Goal: Browse casually

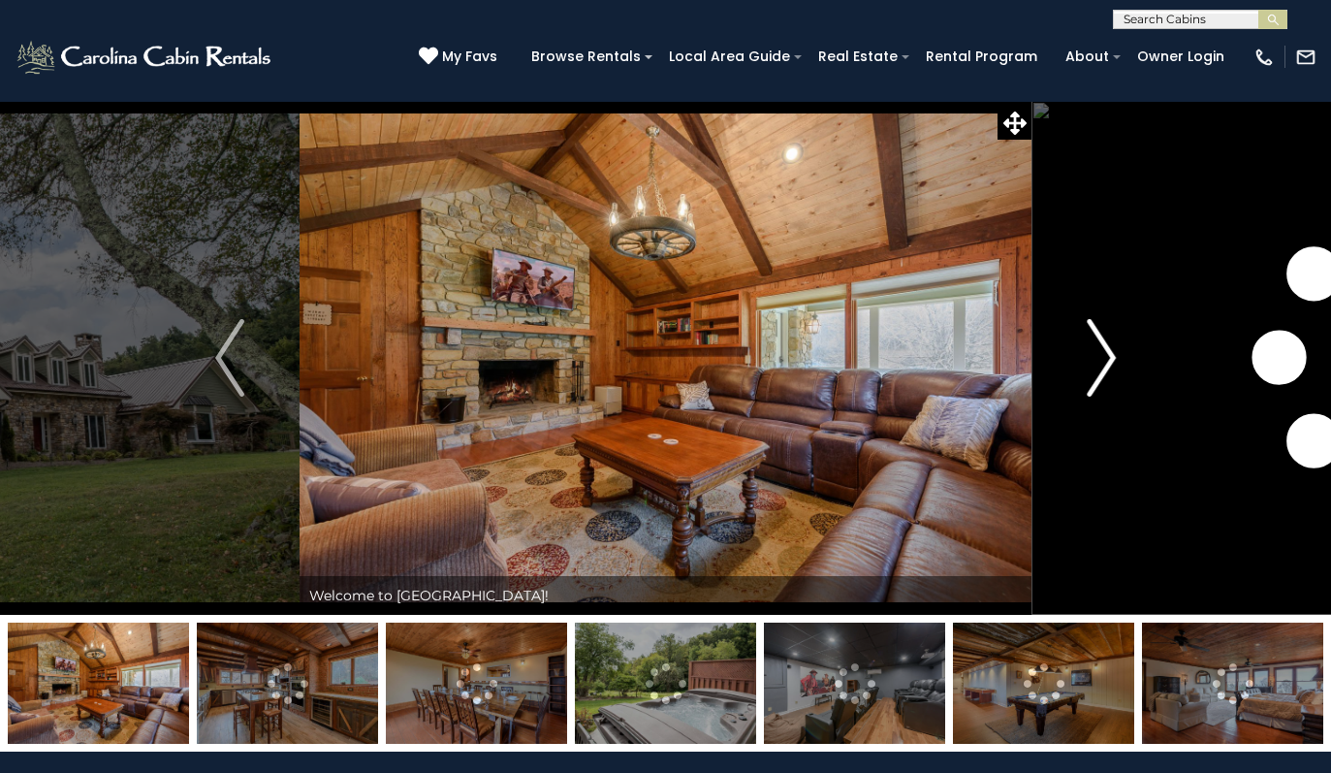
click at [1111, 359] on img "Next" at bounding box center [1101, 358] width 29 height 78
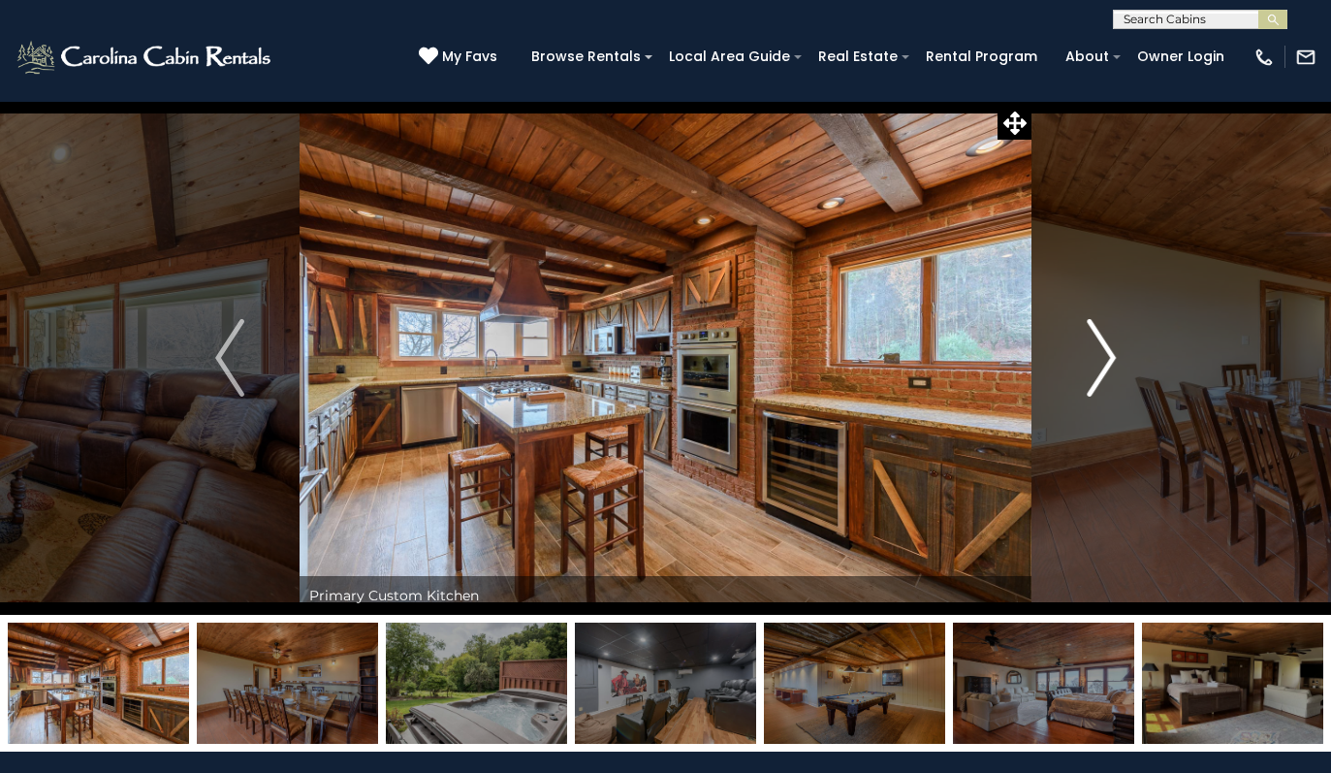
click at [1112, 361] on img "Next" at bounding box center [1101, 358] width 29 height 78
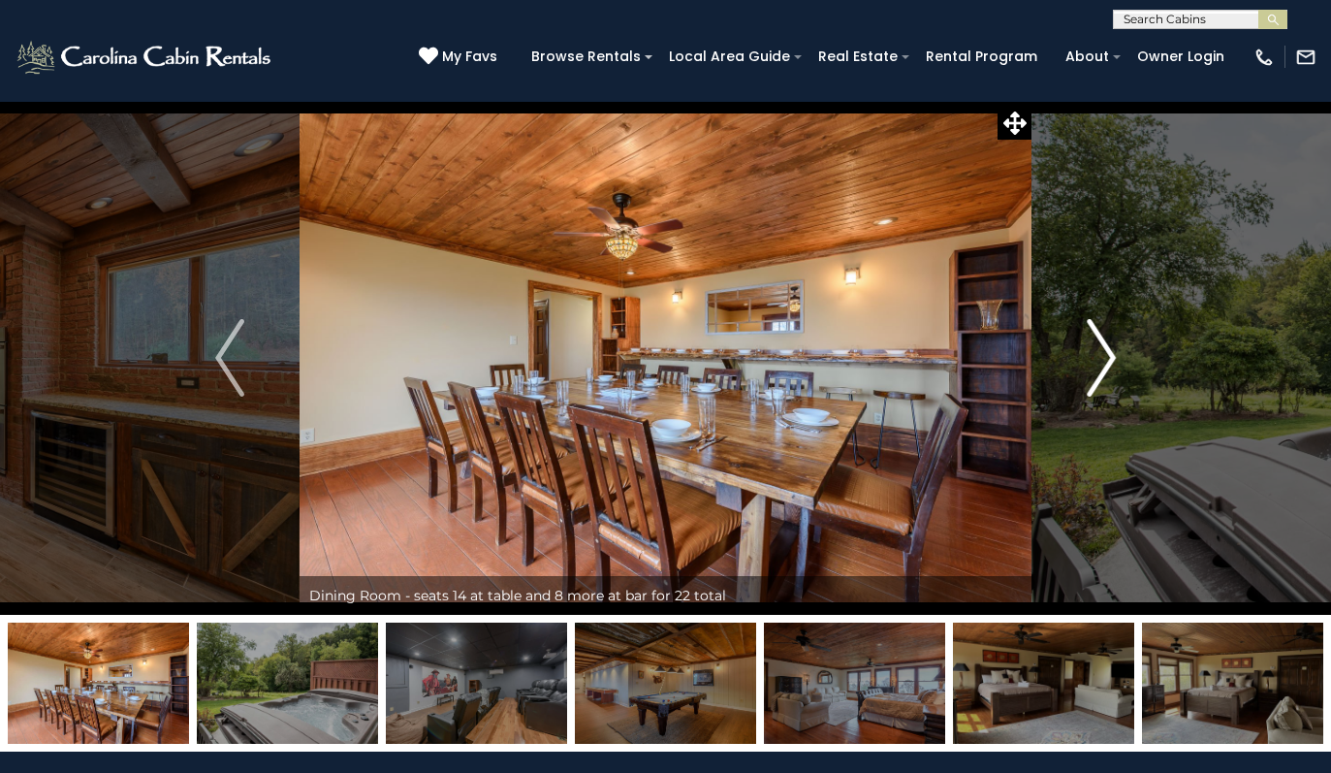
click at [1112, 361] on img "Next" at bounding box center [1101, 358] width 29 height 78
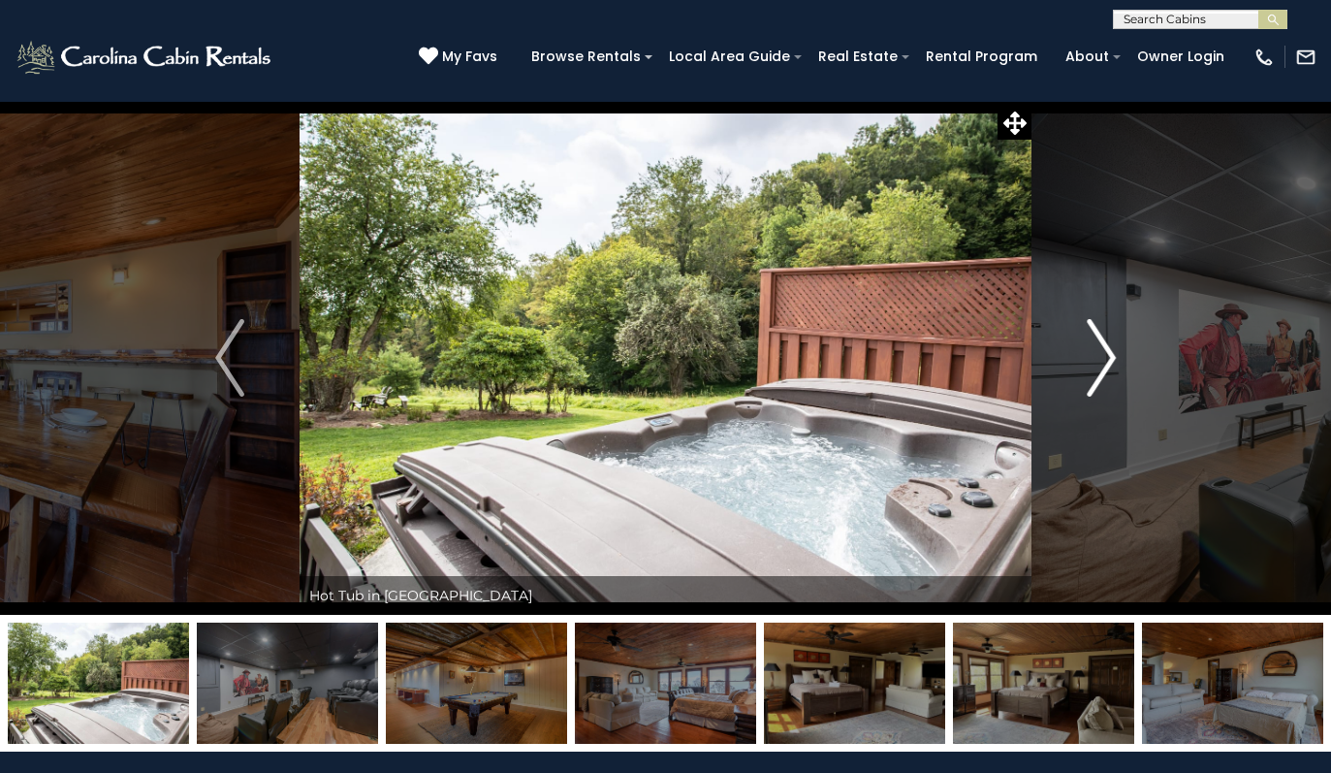
click at [1112, 361] on img "Next" at bounding box center [1101, 358] width 29 height 78
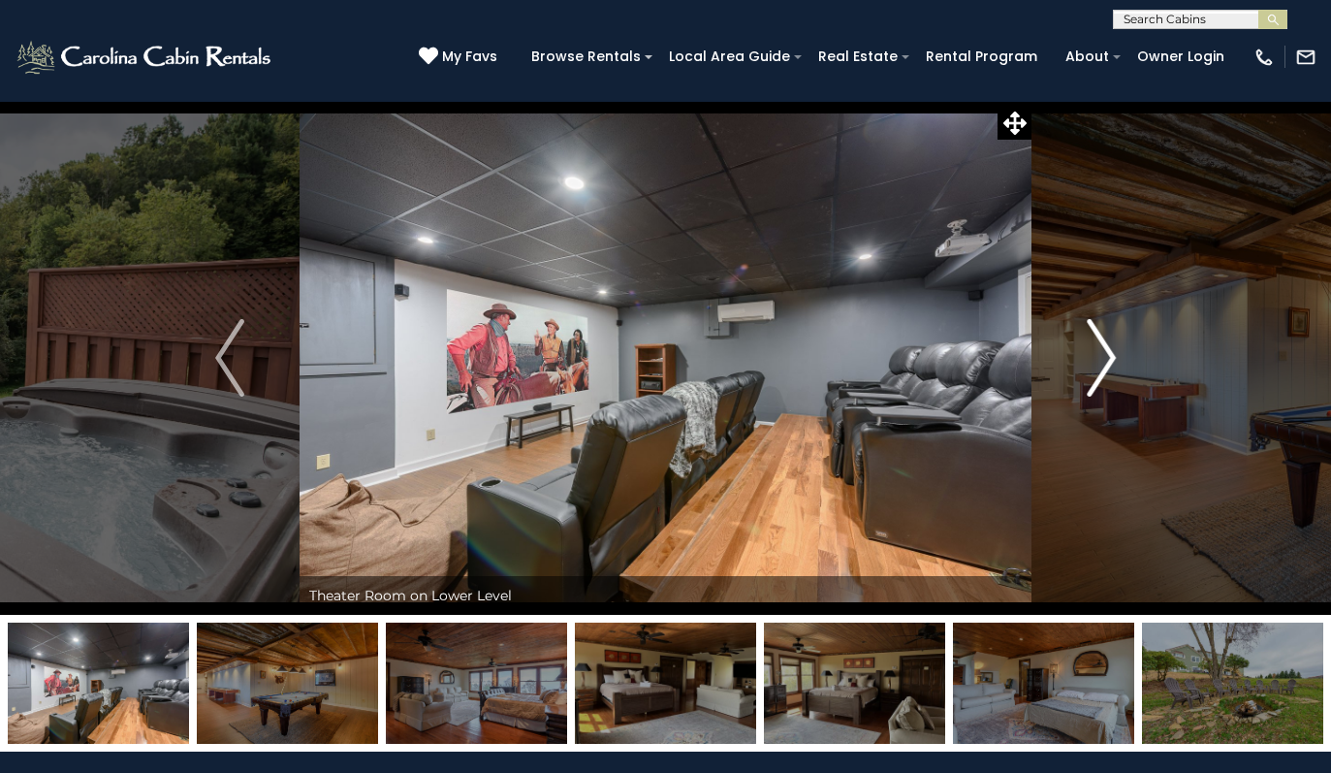
click at [1112, 361] on img "Next" at bounding box center [1101, 358] width 29 height 78
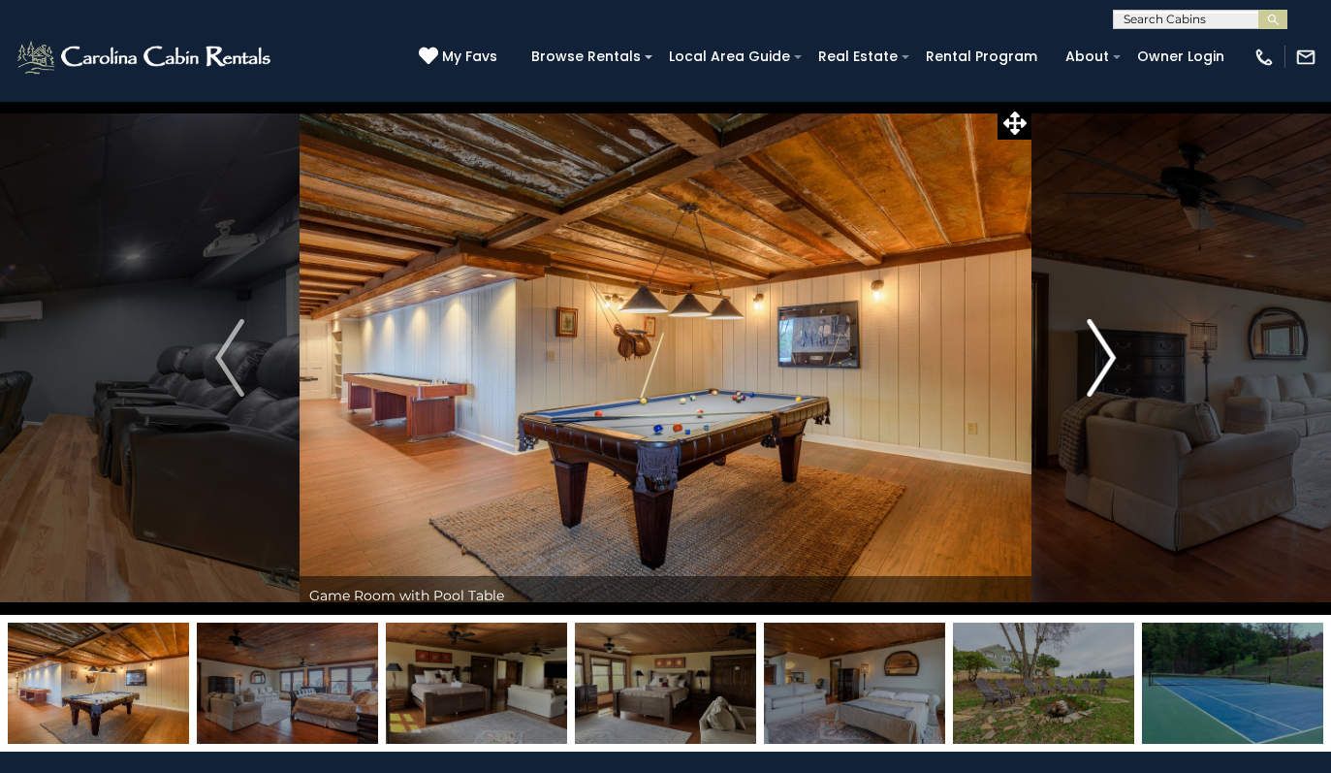
click at [1112, 361] on img "Next" at bounding box center [1101, 358] width 29 height 78
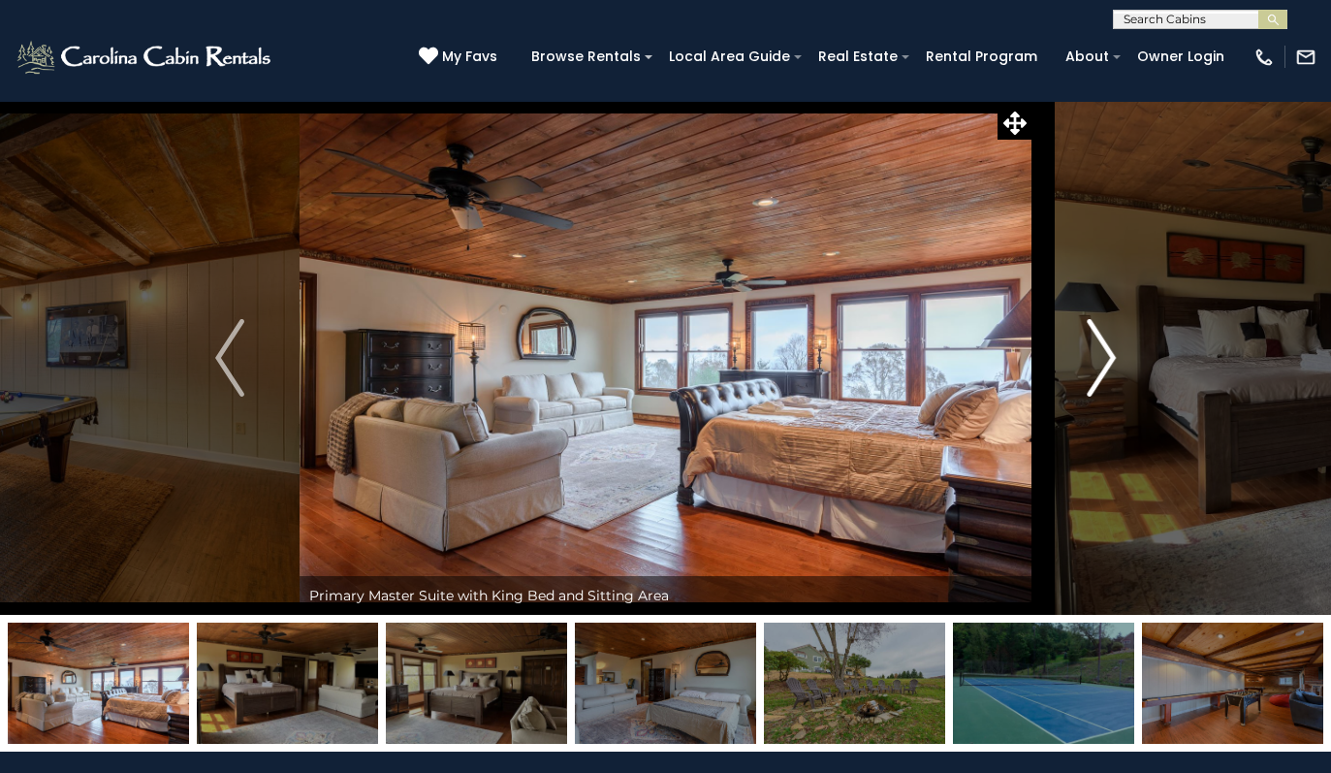
click at [1112, 361] on img "Next" at bounding box center [1101, 358] width 29 height 78
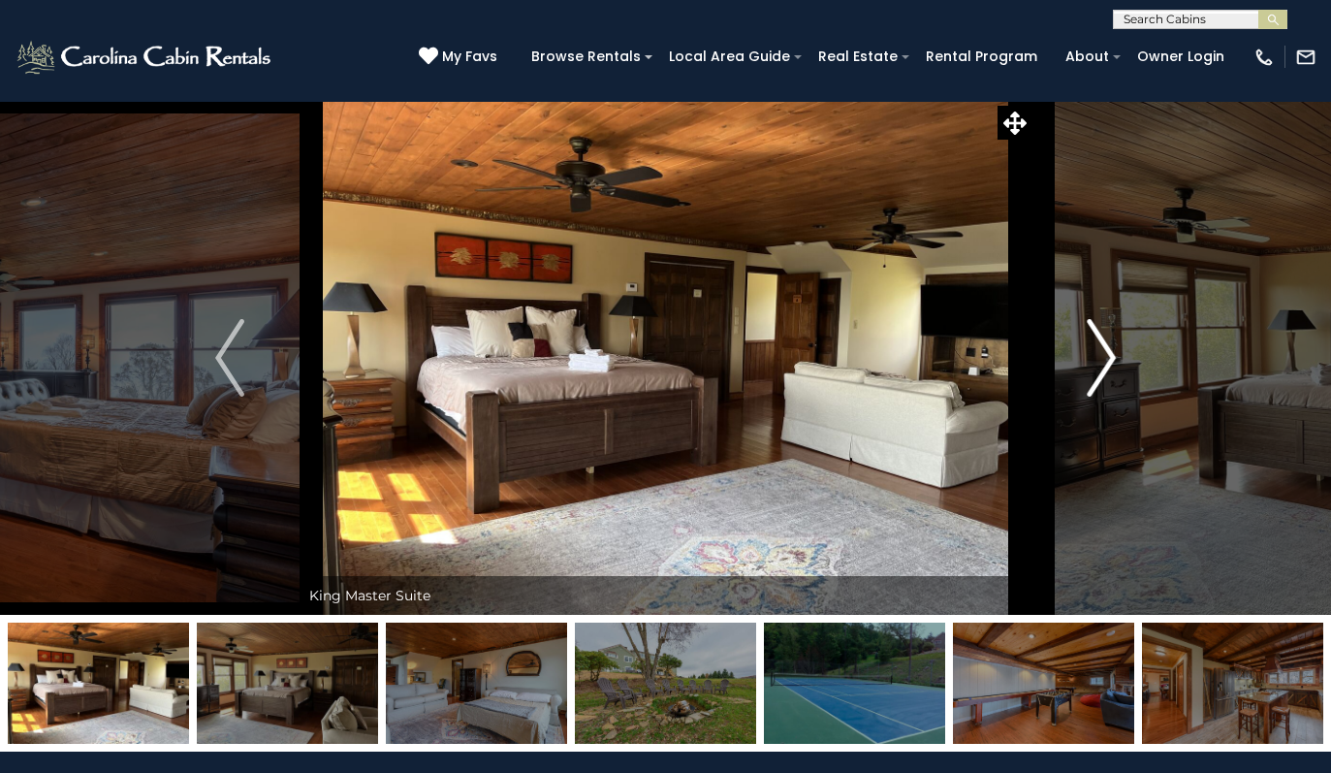
click at [1112, 361] on img "Next" at bounding box center [1101, 358] width 29 height 78
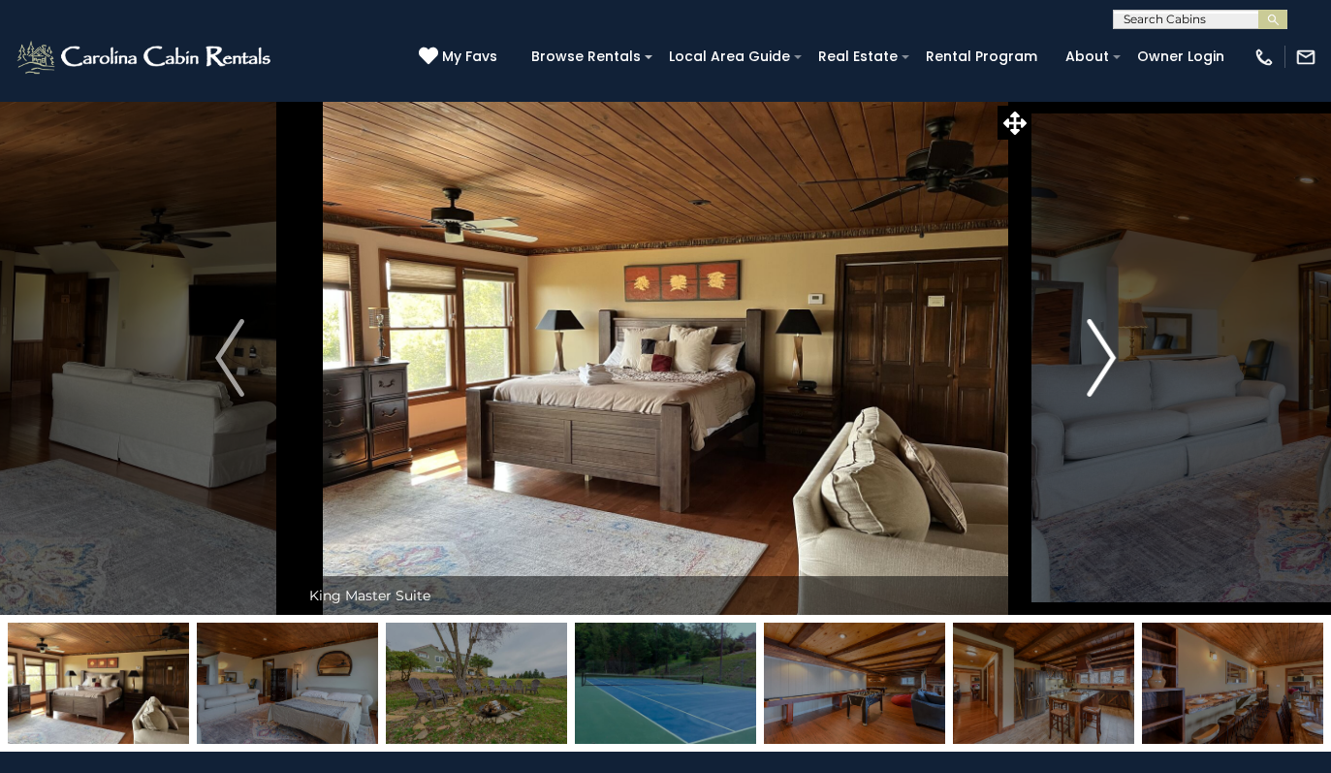
click at [1112, 361] on img "Next" at bounding box center [1101, 358] width 29 height 78
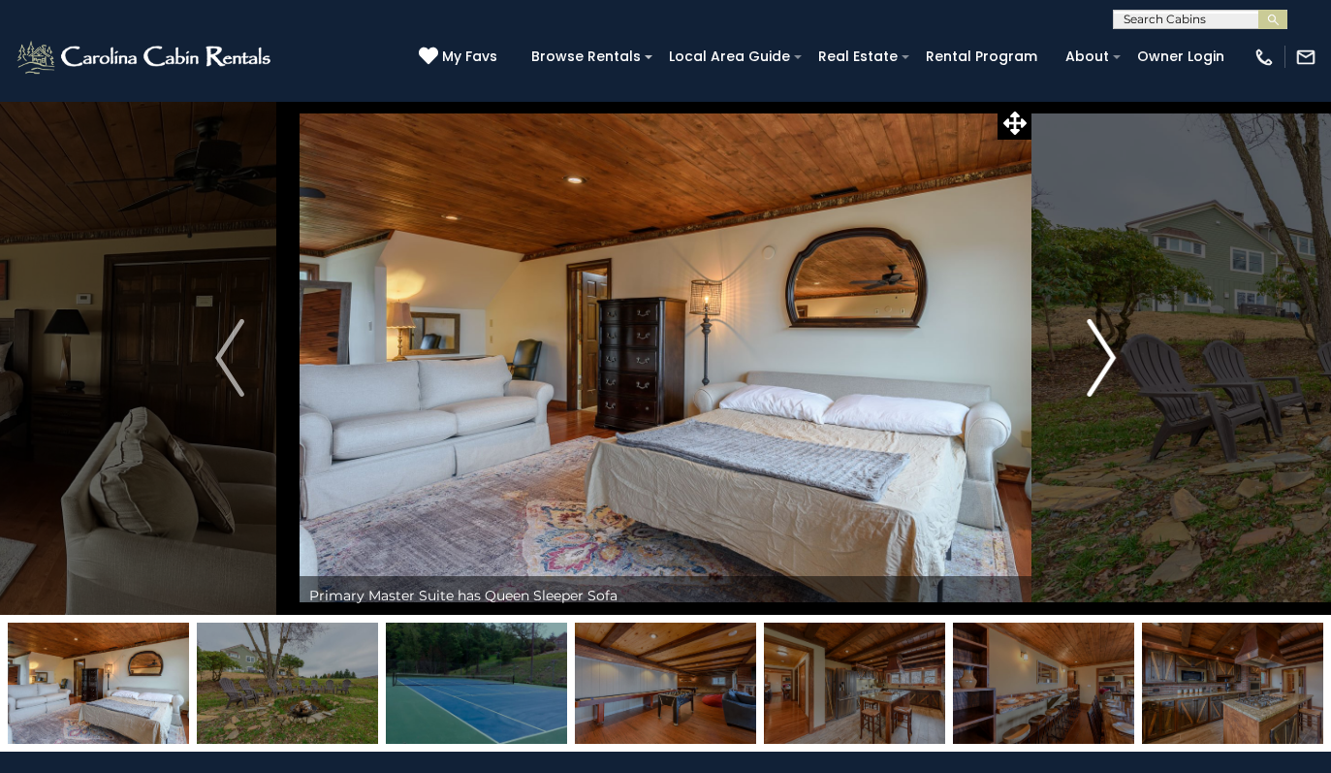
click at [1112, 361] on img "Next" at bounding box center [1101, 358] width 29 height 78
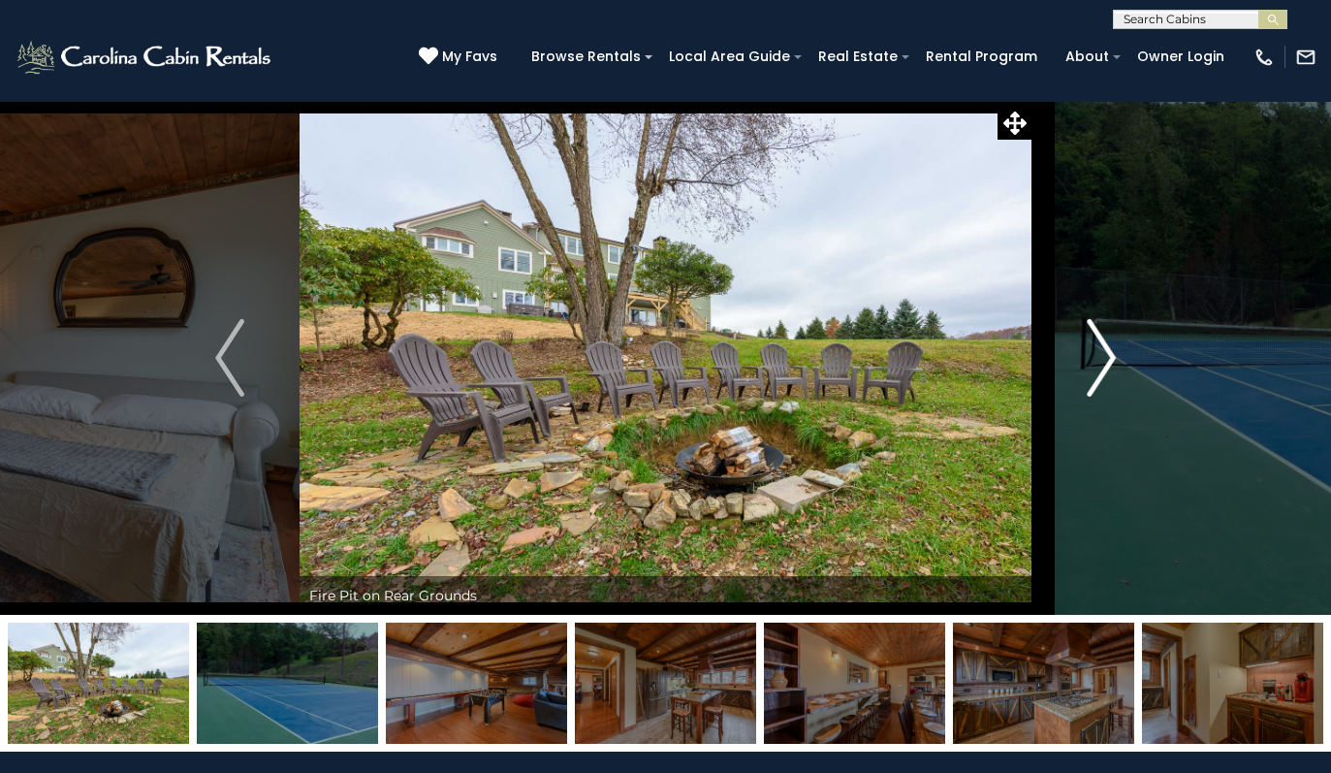
click at [1112, 361] on img "Next" at bounding box center [1101, 358] width 29 height 78
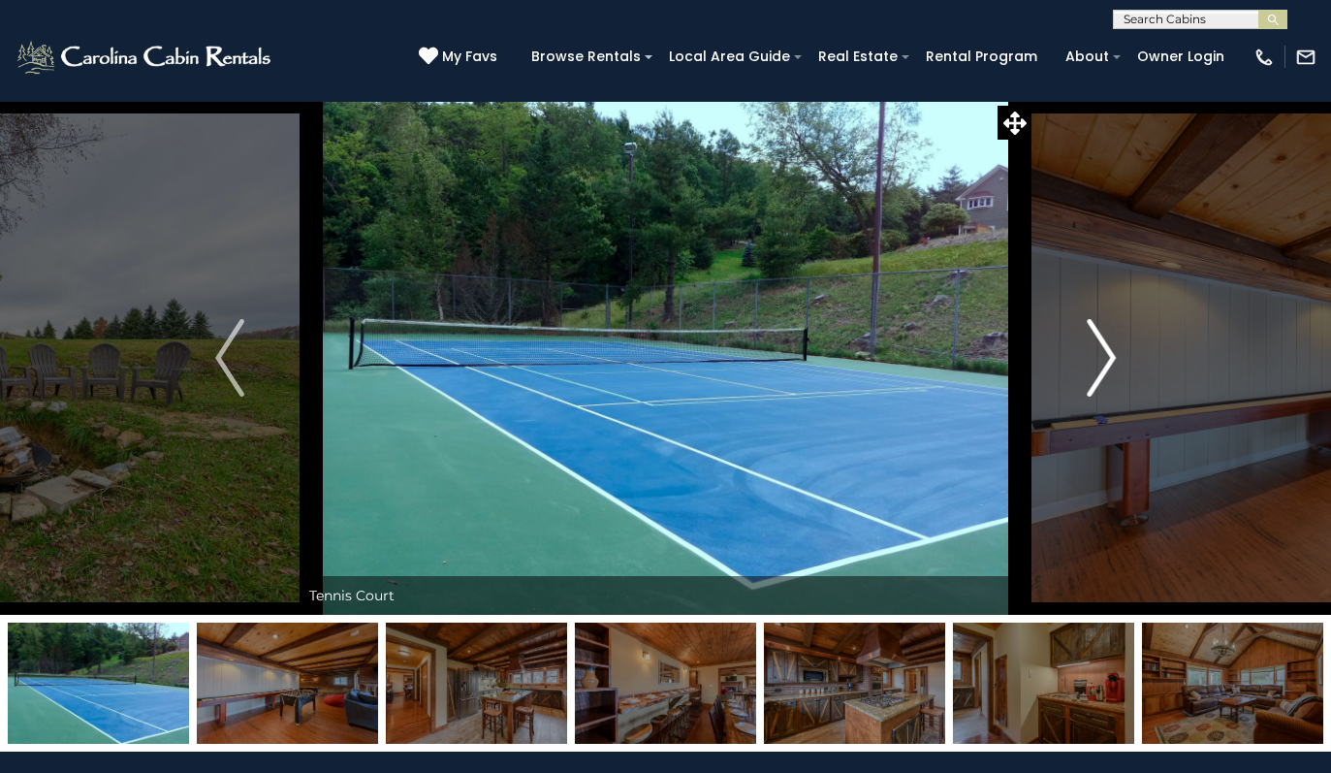
click at [1112, 361] on img "Next" at bounding box center [1101, 358] width 29 height 78
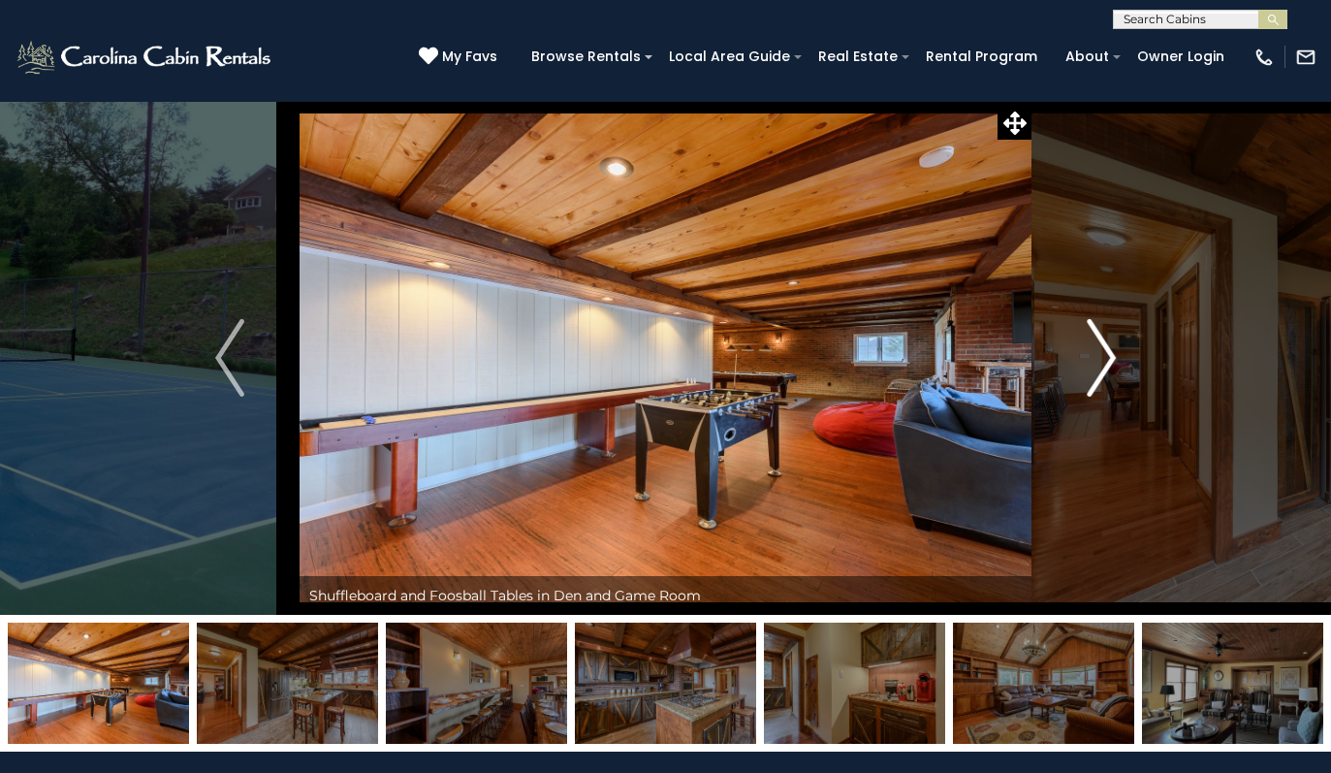
click at [1112, 361] on img "Next" at bounding box center [1101, 358] width 29 height 78
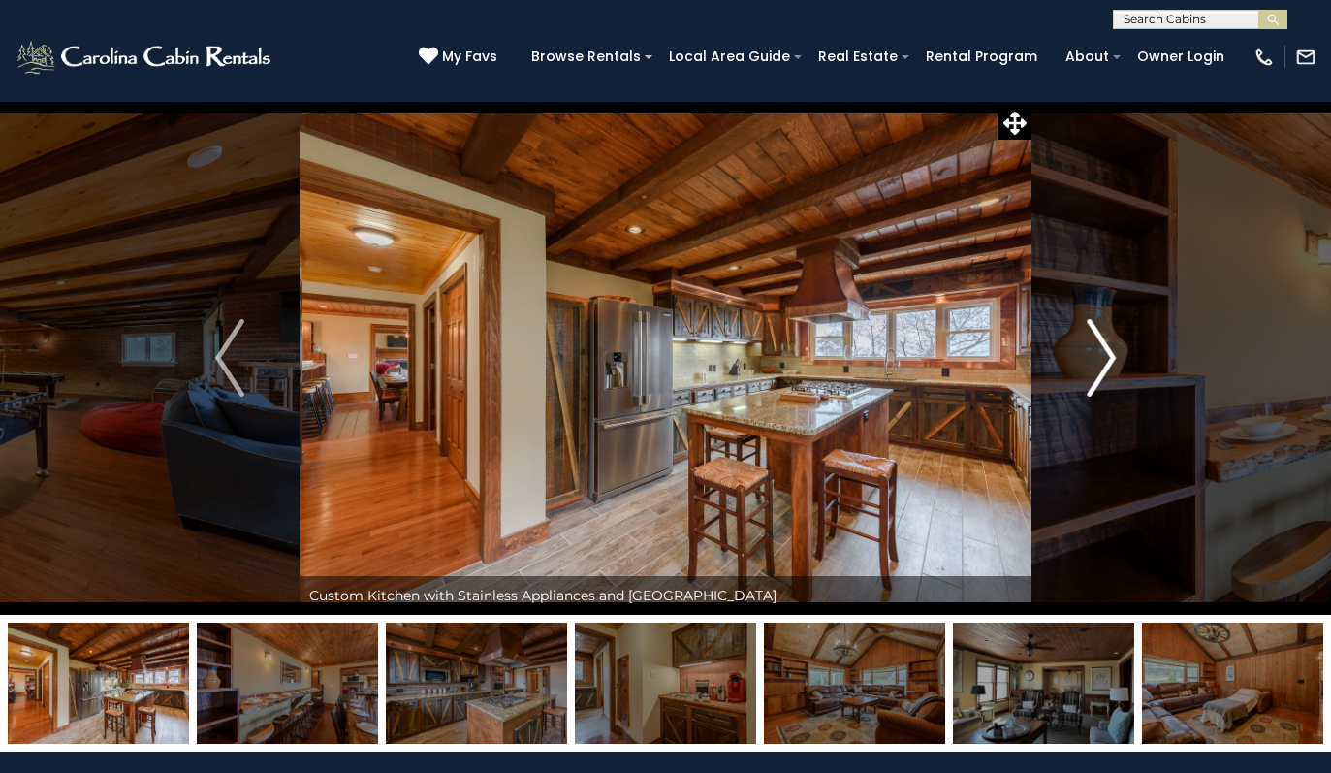
click at [1112, 361] on img "Next" at bounding box center [1101, 358] width 29 height 78
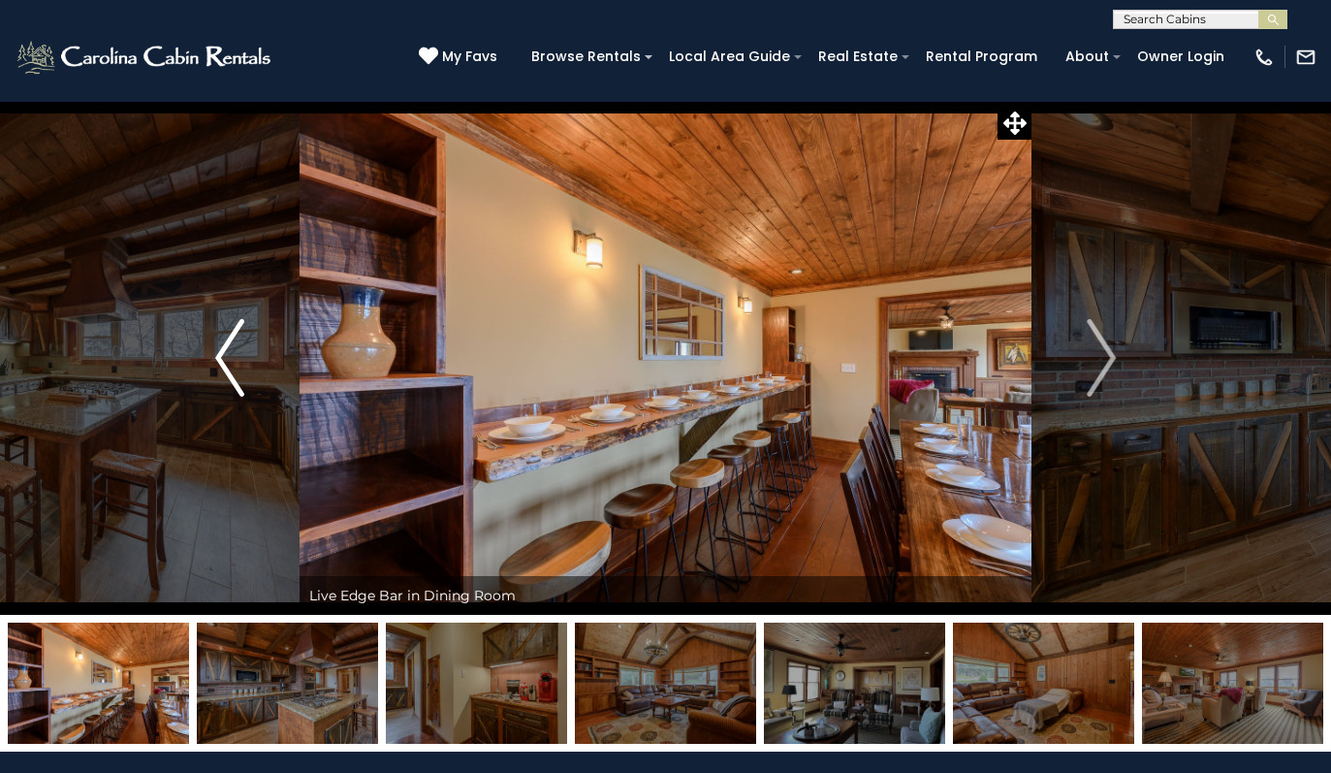
click at [232, 352] on img "Previous" at bounding box center [229, 358] width 29 height 78
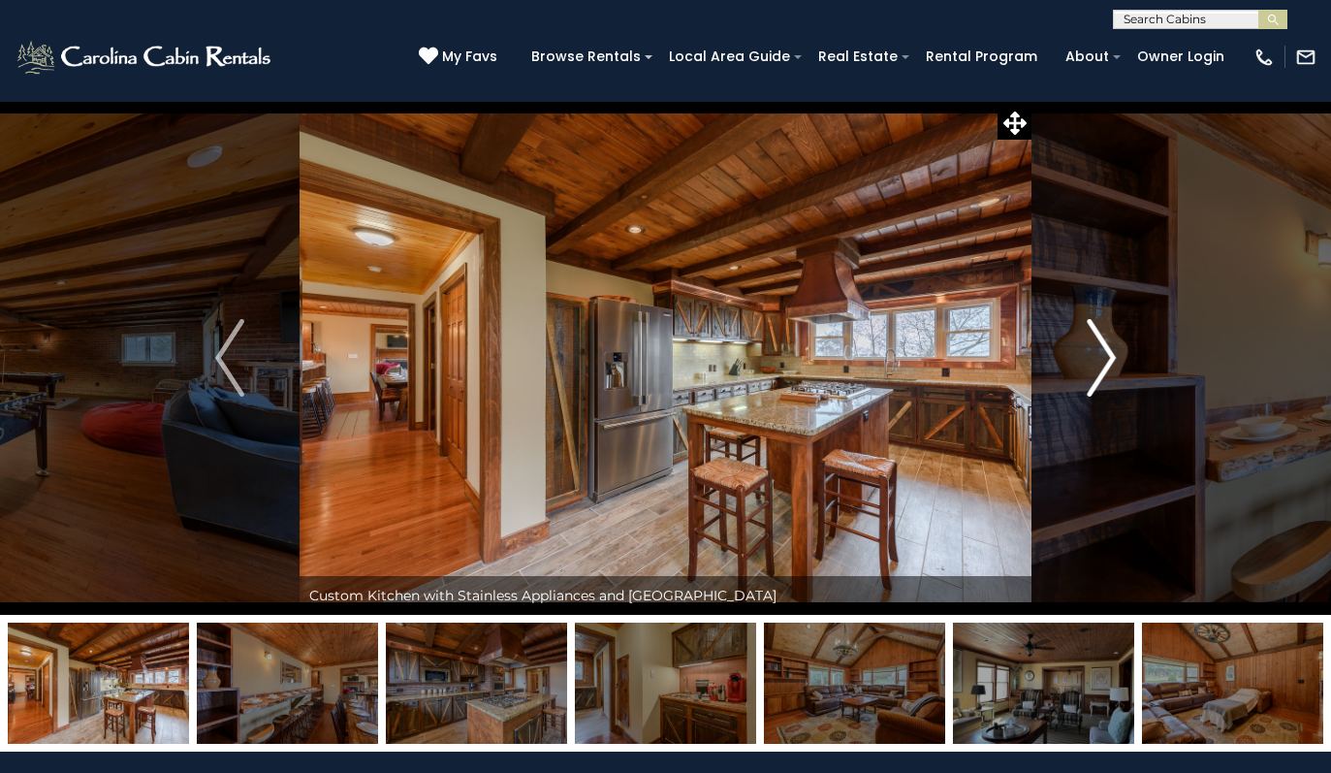
click at [1112, 362] on img "Next" at bounding box center [1101, 358] width 29 height 78
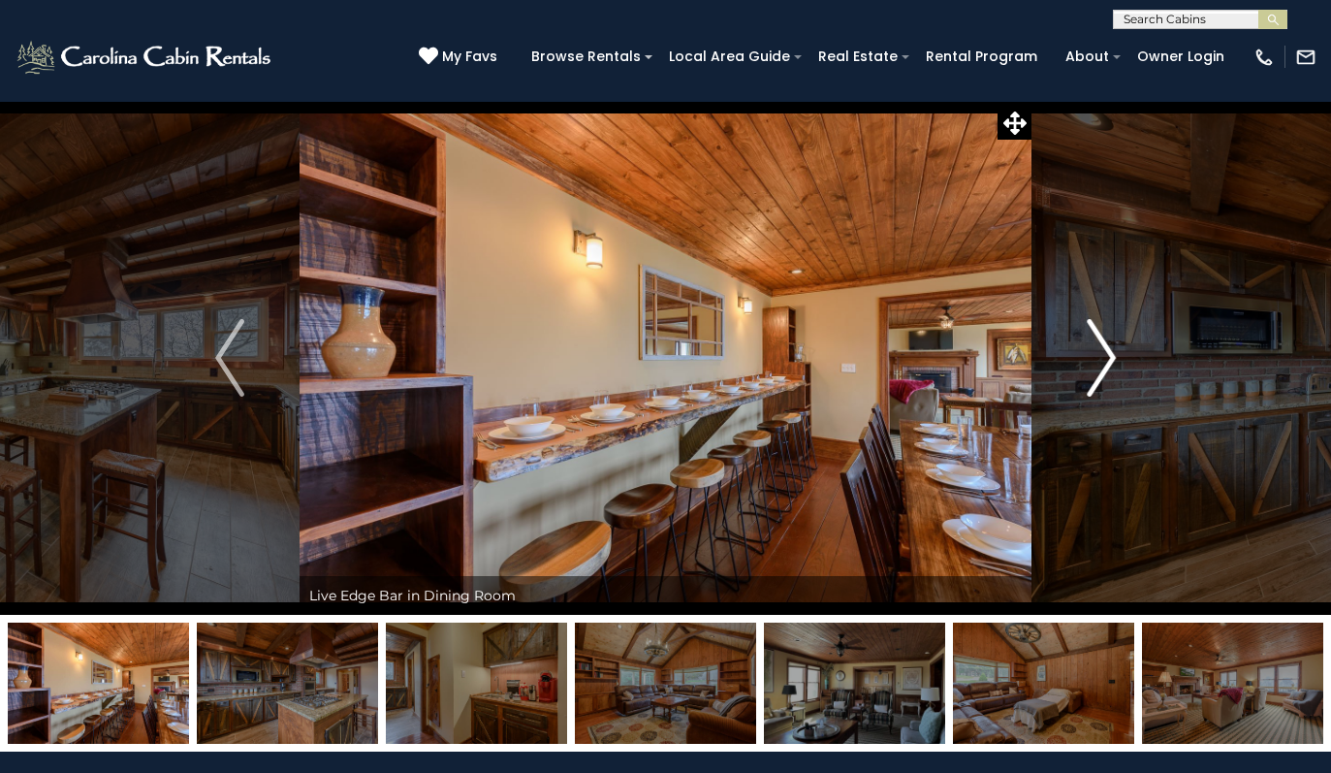
click at [1112, 362] on img "Next" at bounding box center [1101, 358] width 29 height 78
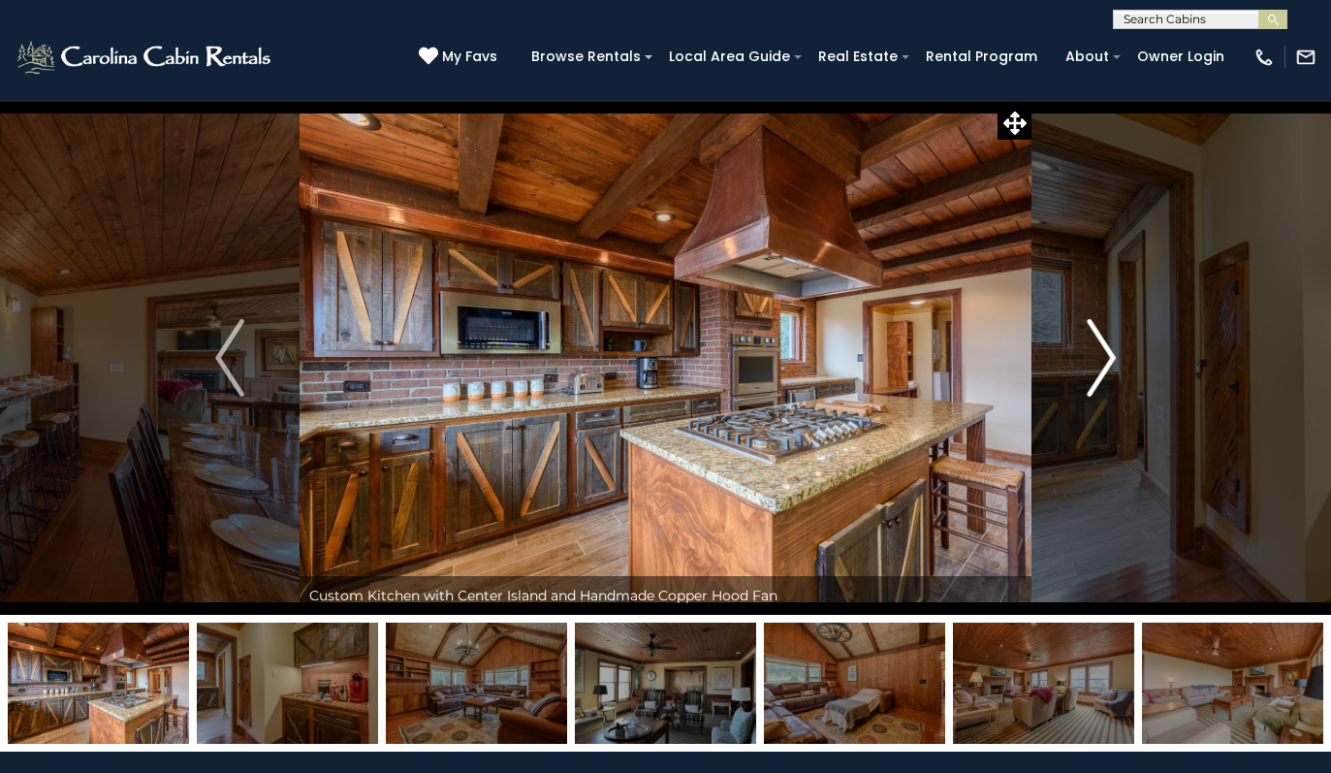
click at [1112, 362] on img "Next" at bounding box center [1101, 358] width 29 height 78
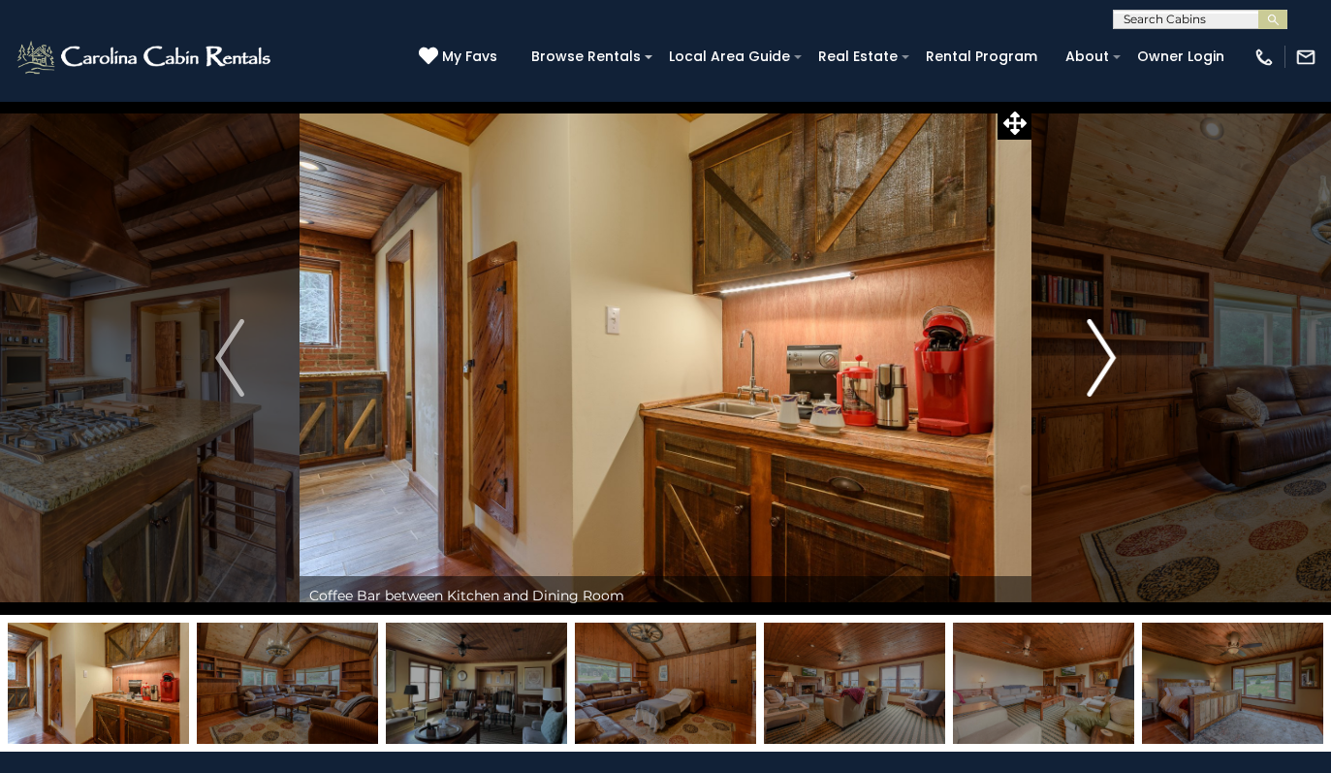
click at [1112, 362] on img "Next" at bounding box center [1101, 358] width 29 height 78
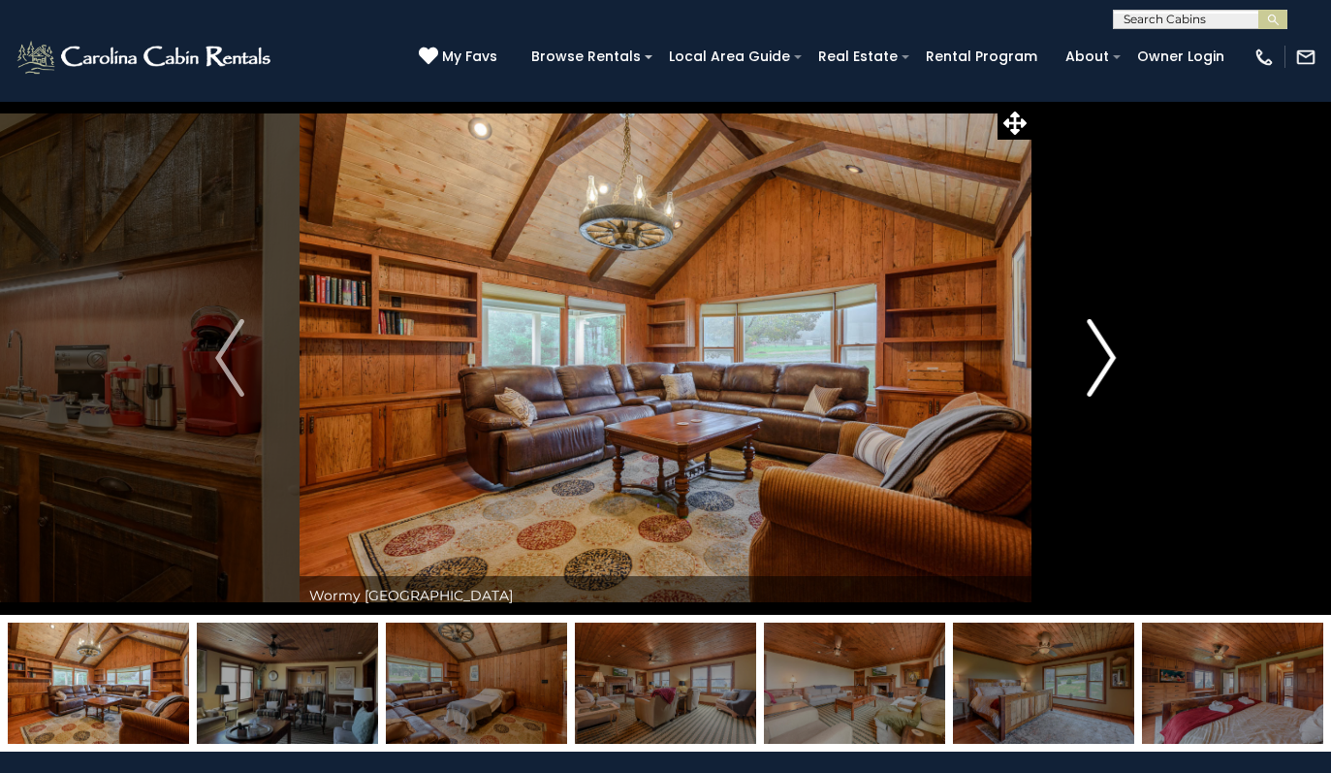
click at [1112, 362] on img "Next" at bounding box center [1101, 358] width 29 height 78
